Goal: Navigation & Orientation: Go to known website

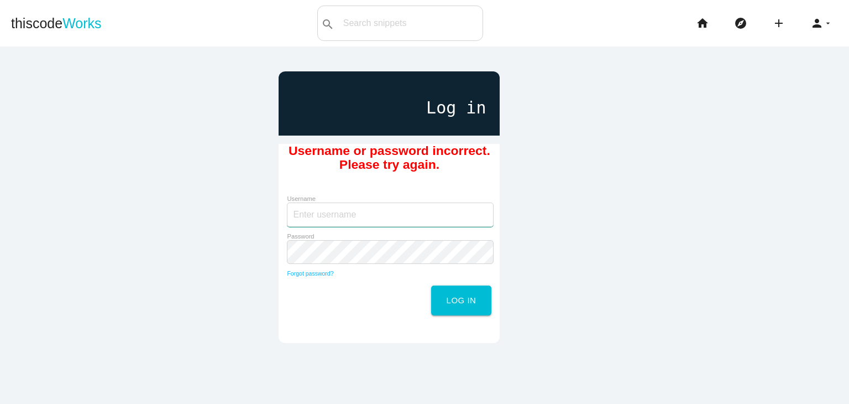
type input "cciot"
drag, startPoint x: 388, startPoint y: 208, endPoint x: 252, endPoint y: 224, distance: 136.4
click at [252, 224] on div "Log in Username or password incorrect. Please try again. Username cciot Passwor…" at bounding box center [424, 226] width 583 height 343
type input "rcb"
click at [222, 243] on div "Log in Username or password incorrect. Please try again. Username rcb Password …" at bounding box center [424, 226] width 583 height 343
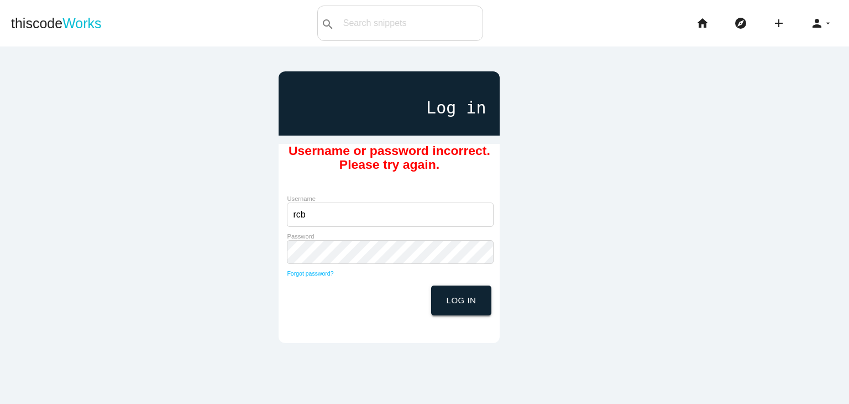
click at [474, 312] on button "Log in" at bounding box center [461, 300] width 61 height 30
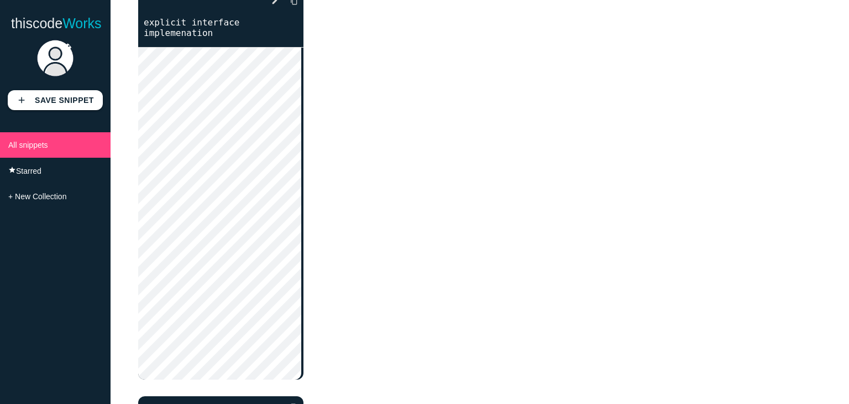
scroll to position [79, 0]
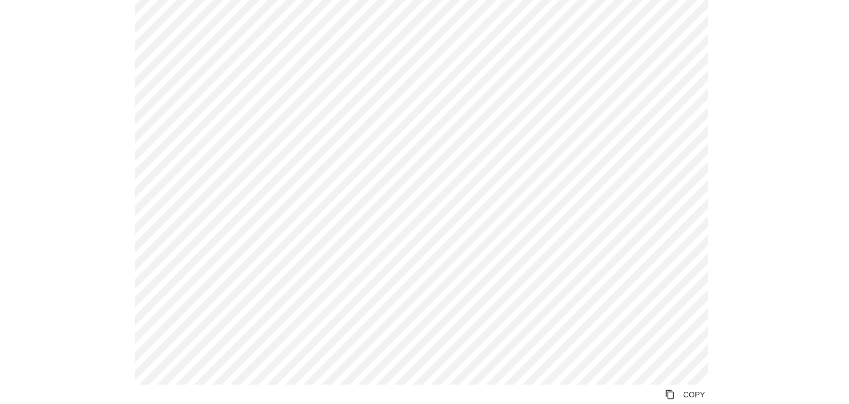
scroll to position [237, 0]
